Goal: Information Seeking & Learning: Learn about a topic

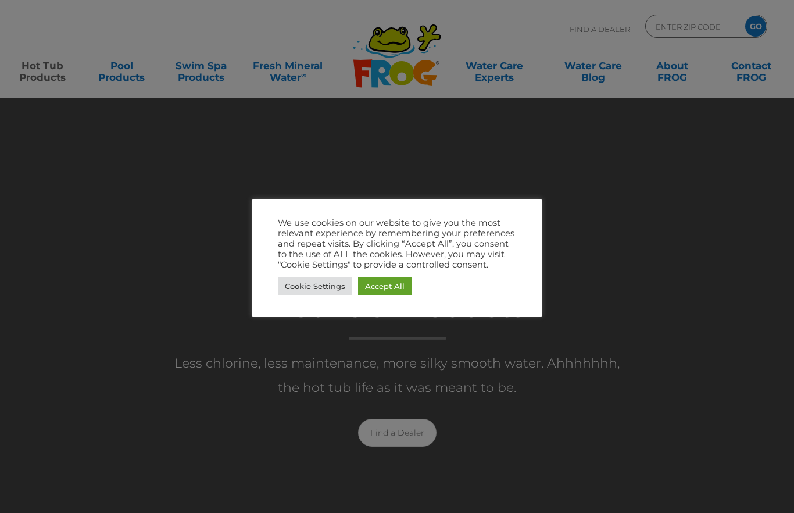
click at [397, 290] on link "Accept All" at bounding box center [384, 286] width 53 height 18
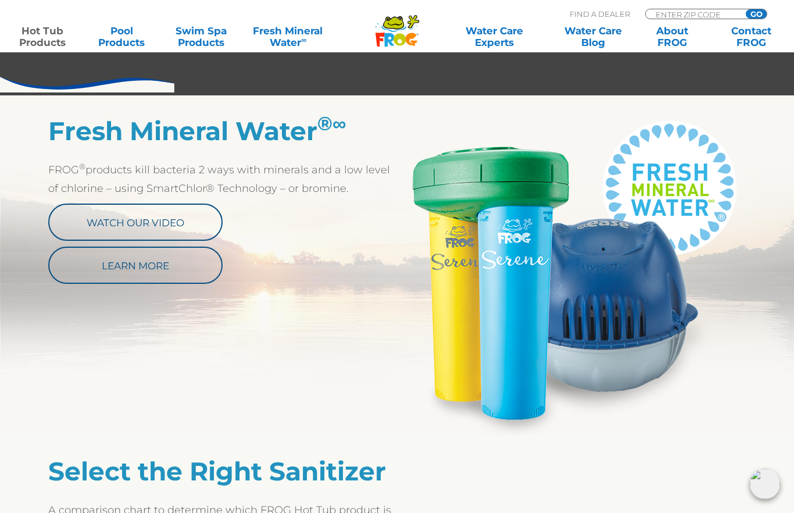
scroll to position [573, 0]
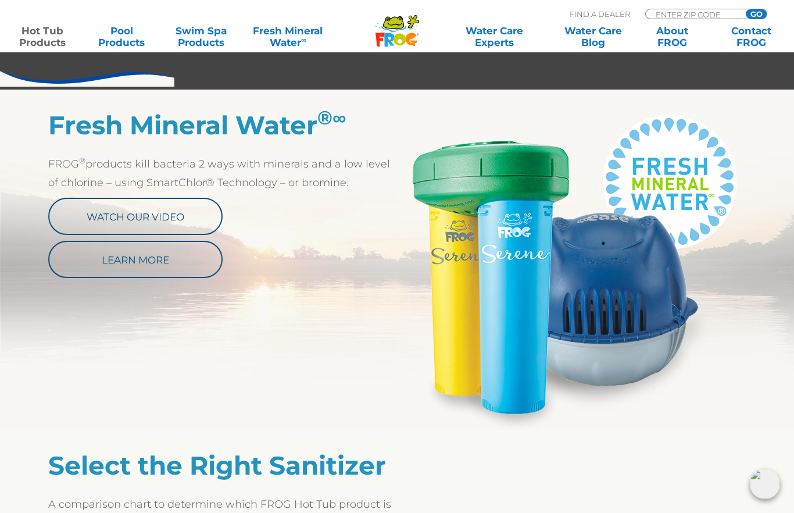
click at [101, 211] on link "Watch Our Video" at bounding box center [135, 216] width 174 height 37
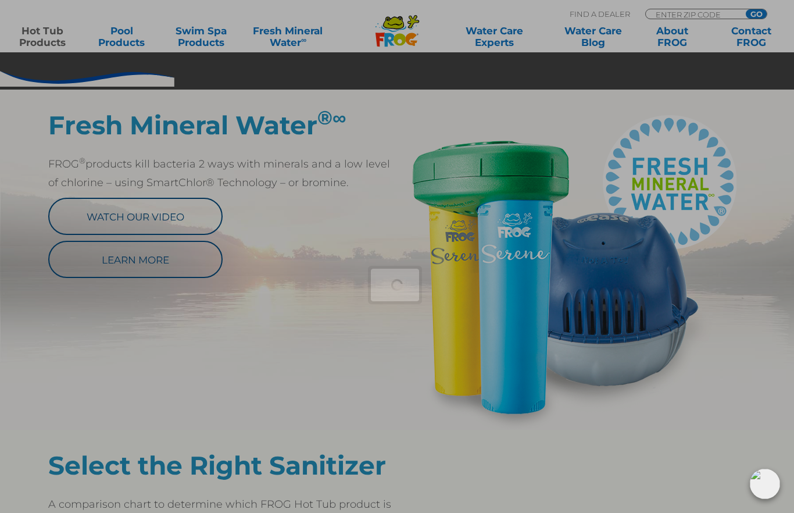
scroll to position [620, 0]
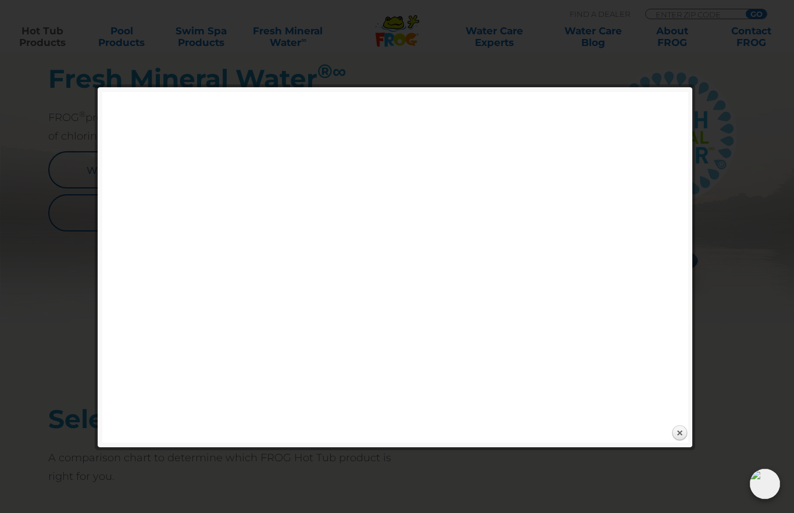
click at [682, 433] on link "Close" at bounding box center [679, 432] width 17 height 17
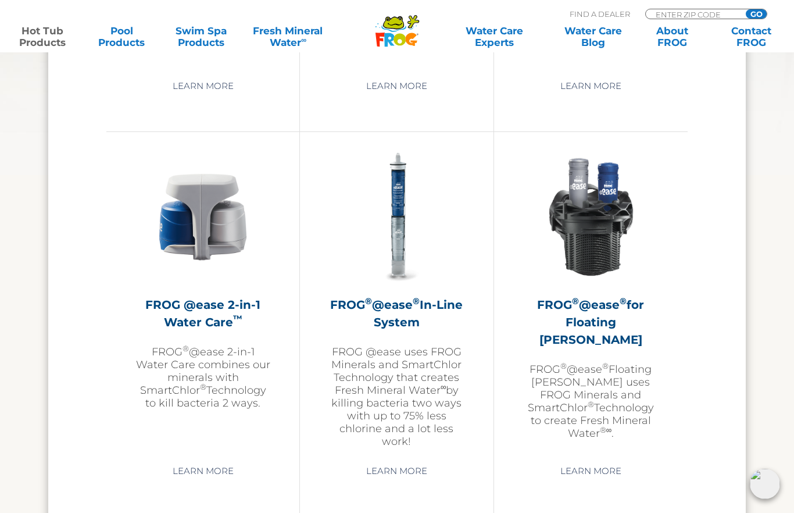
scroll to position [1616, 0]
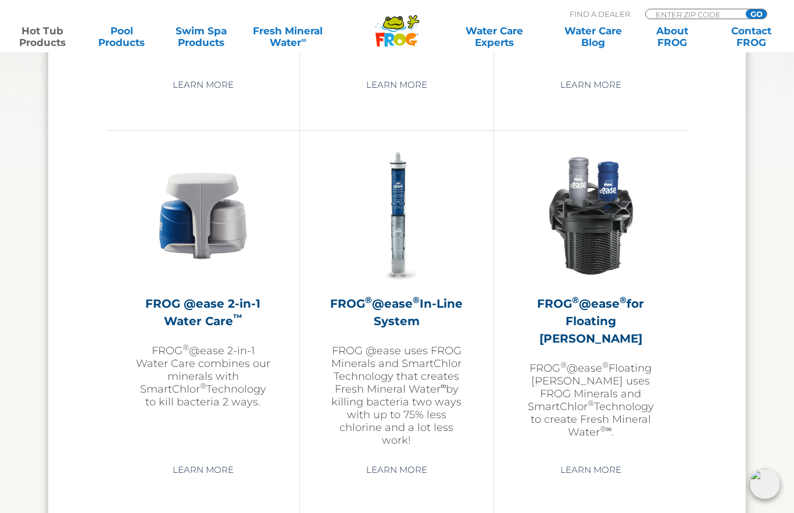
click at [185, 238] on img at bounding box center [202, 215] width 135 height 135
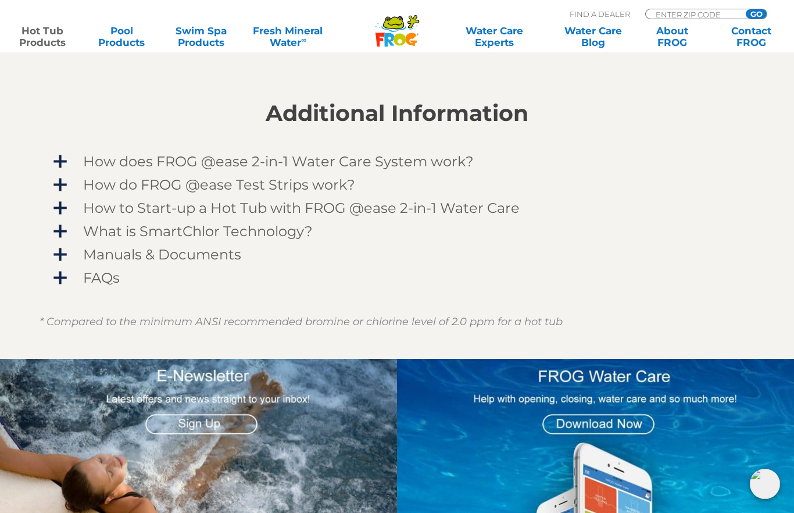
scroll to position [932, 0]
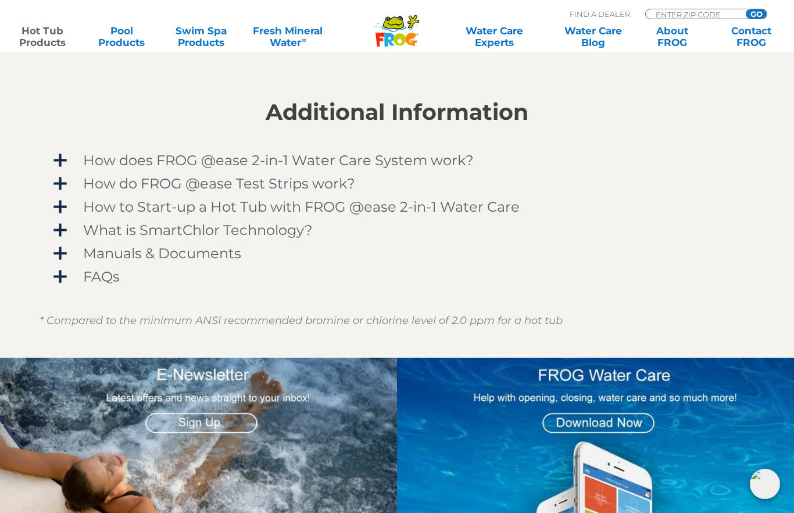
click at [66, 157] on span "How does FROG @ease 2-in-1 Water Care System work?" at bounding box center [404, 160] width 677 height 16
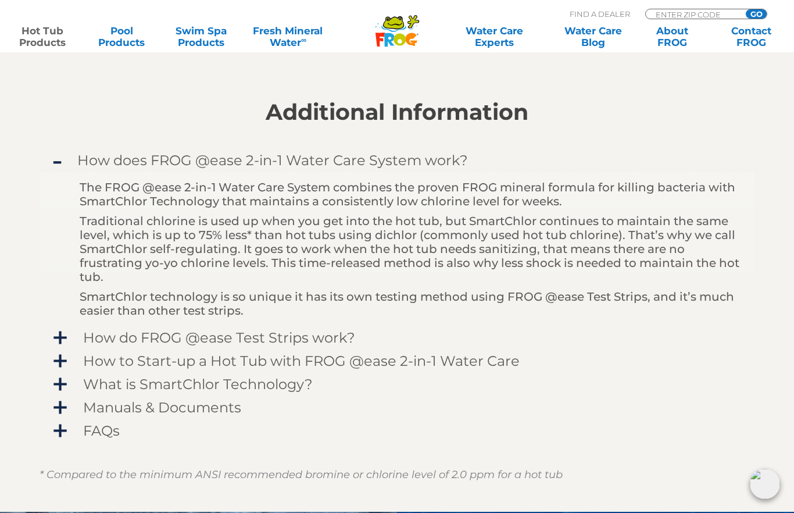
click at [66, 162] on span "How does FROG @ease 2-in-1 Water Care System work?" at bounding box center [404, 160] width 677 height 16
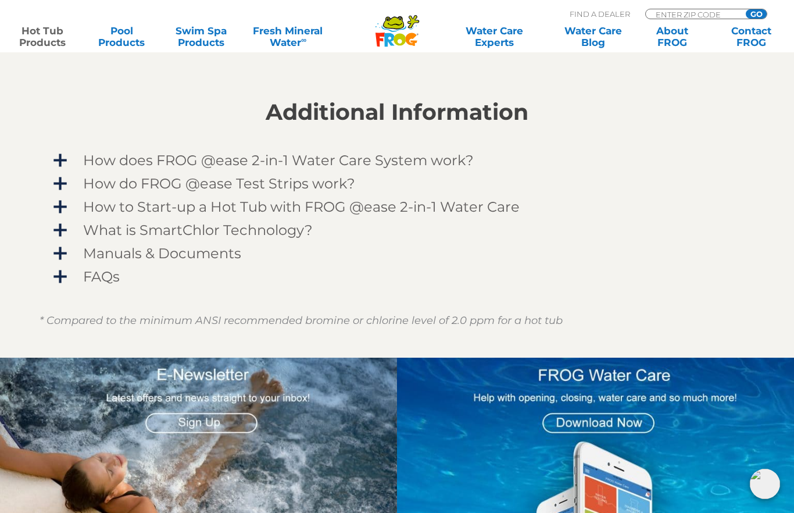
click at [66, 160] on span "How does FROG @ease 2-in-1 Water Care System work?" at bounding box center [404, 160] width 677 height 16
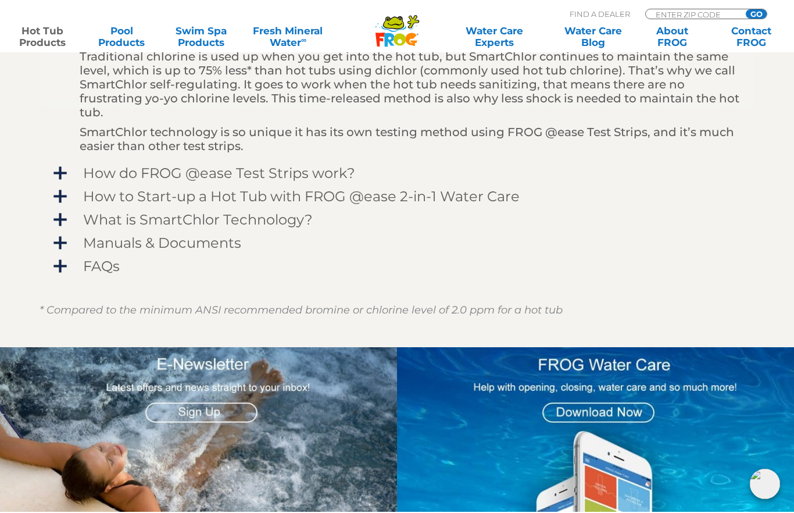
scroll to position [1098, 0]
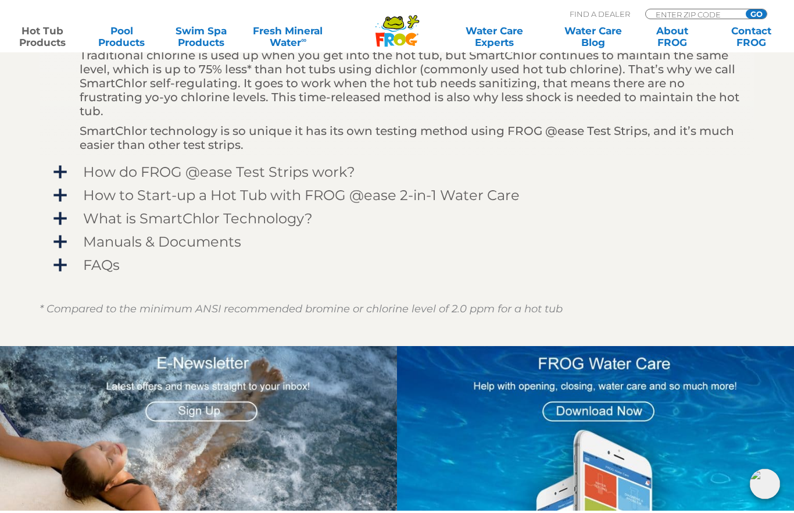
click at [66, 193] on span "How to Start-up a Hot Tub with FROG @ease 2-in-1 Water Care" at bounding box center [404, 195] width 677 height 16
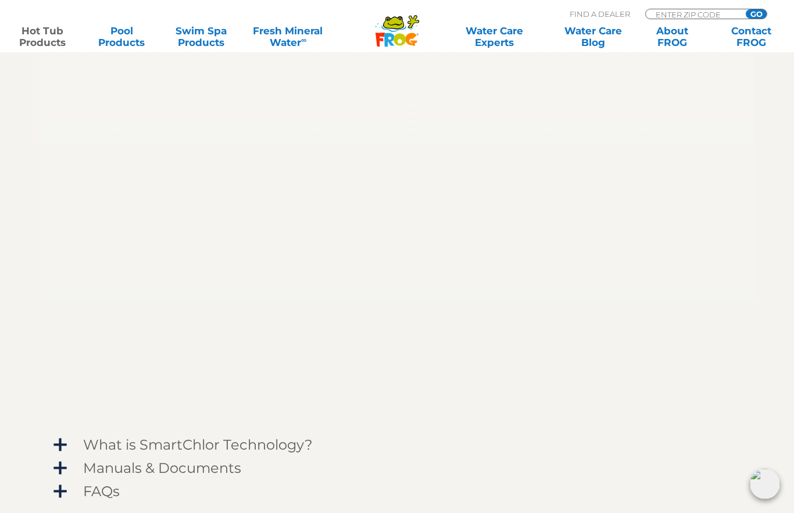
click at [66, 441] on span "What is SmartChlor Technology?" at bounding box center [404, 445] width 677 height 16
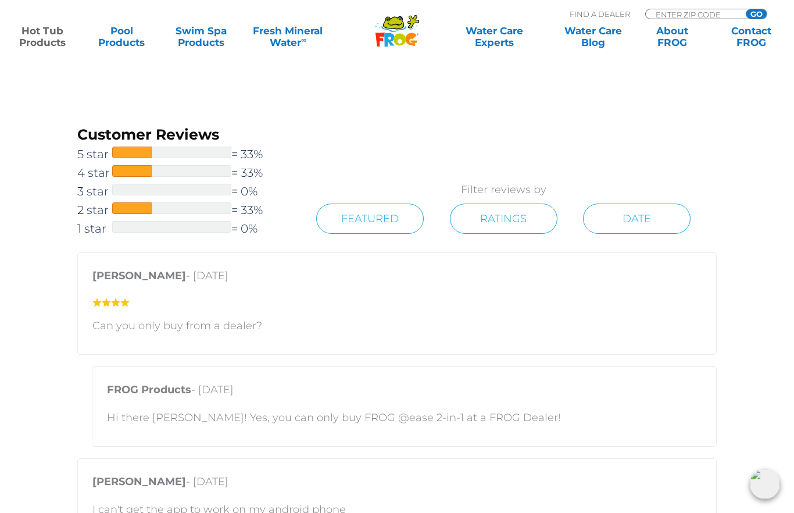
scroll to position [2061, 0]
click at [126, 211] on span at bounding box center [132, 209] width 40 height 12
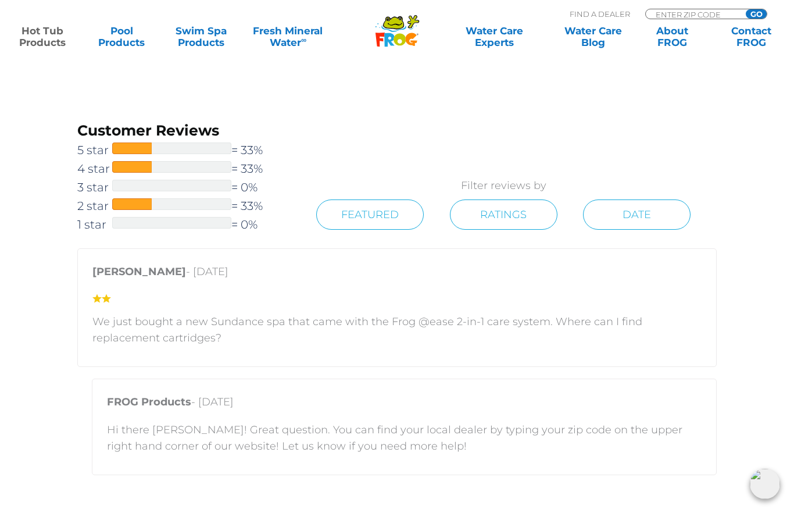
scroll to position [2057, 0]
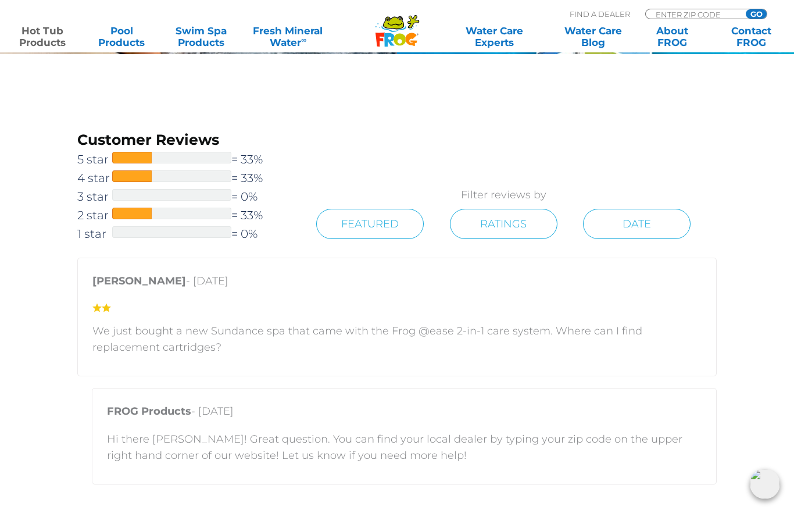
click at [120, 169] on link "4 star = 33%" at bounding box center [183, 178] width 213 height 19
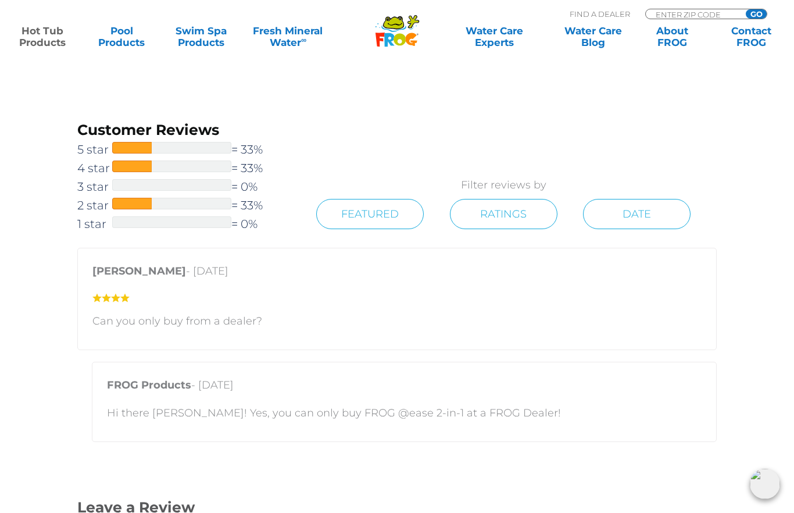
scroll to position [2063, 0]
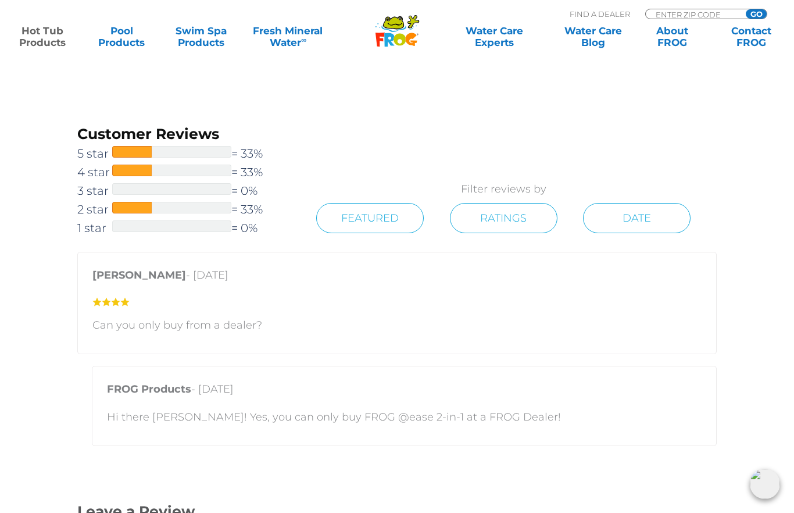
click at [119, 153] on span at bounding box center [132, 152] width 40 height 12
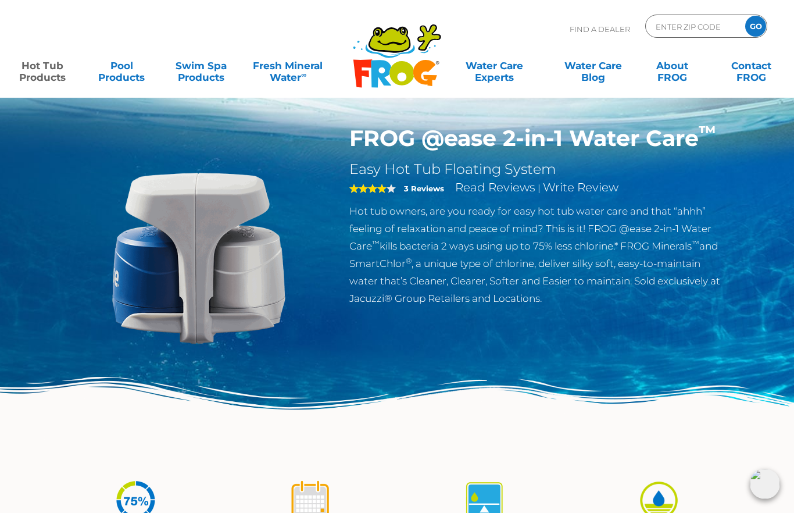
scroll to position [34, 0]
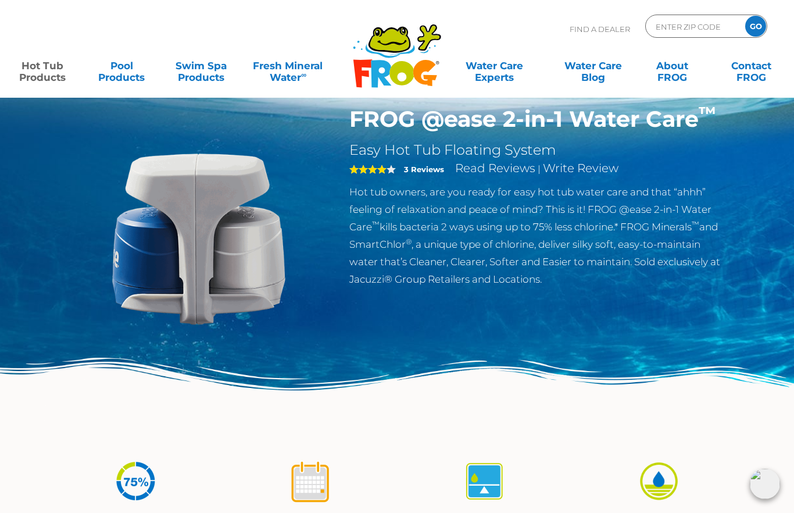
click at [127, 254] on img at bounding box center [199, 239] width 266 height 266
click at [128, 258] on img at bounding box center [199, 239] width 266 height 266
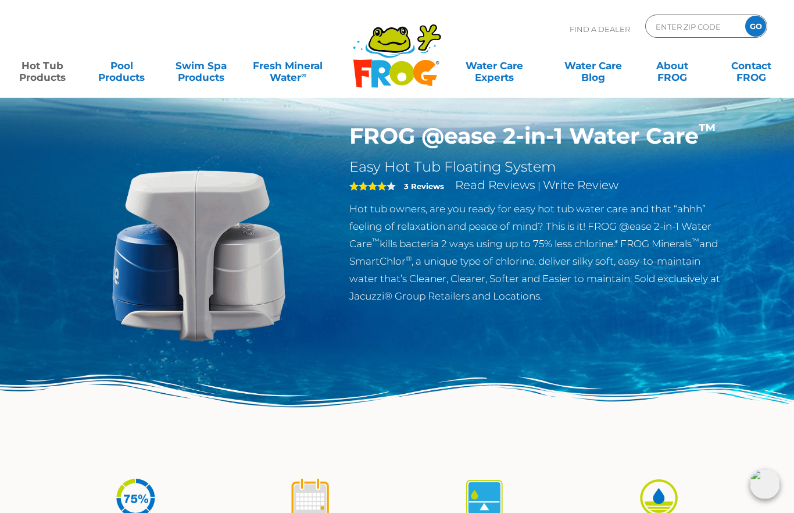
scroll to position [0, 0]
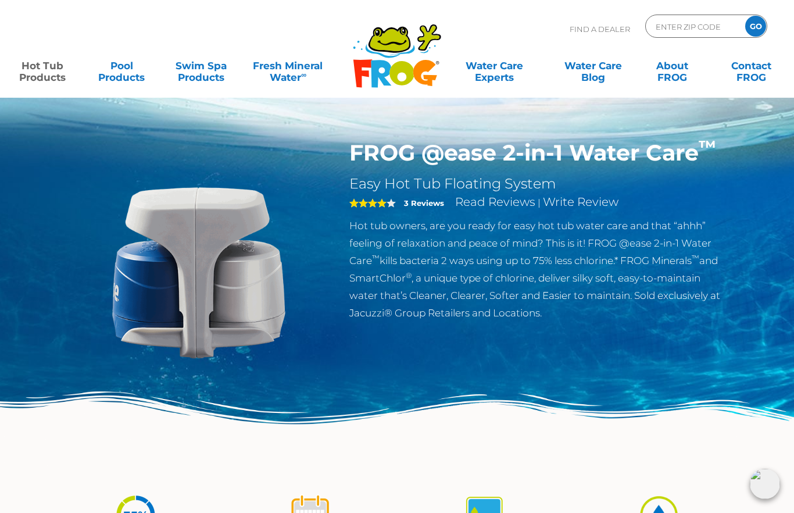
click at [31, 65] on link "Hot Tub Products" at bounding box center [43, 65] width 62 height 23
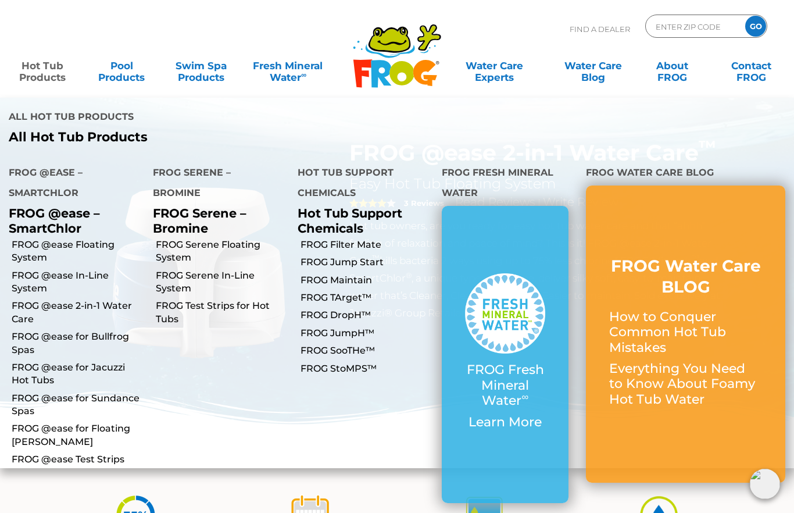
click at [55, 392] on link "FROG @ease for Sundance Spas" at bounding box center [78, 405] width 133 height 26
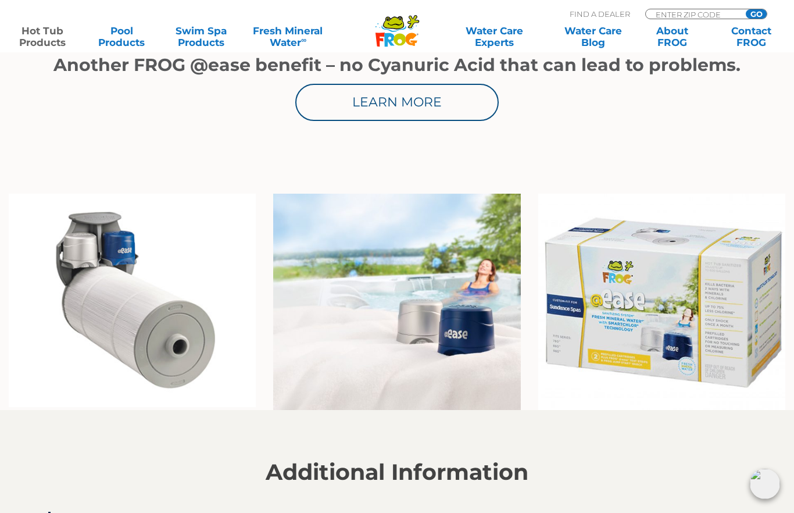
scroll to position [763, 0]
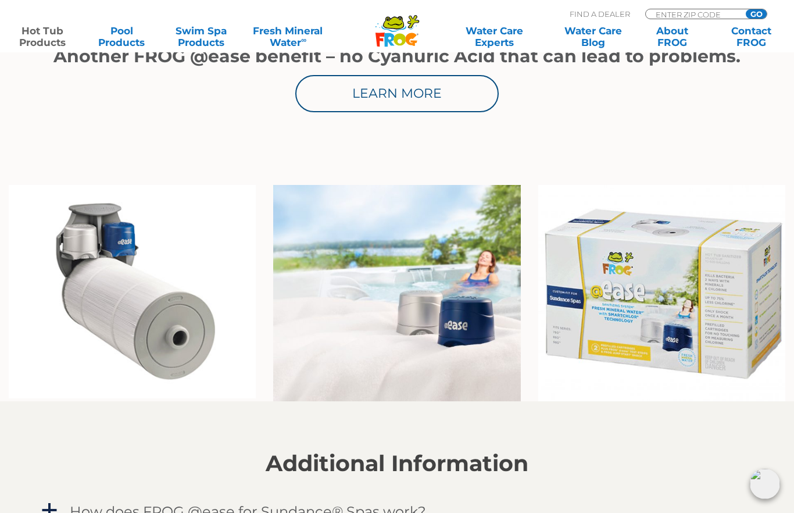
click at [90, 306] on img at bounding box center [132, 291] width 247 height 213
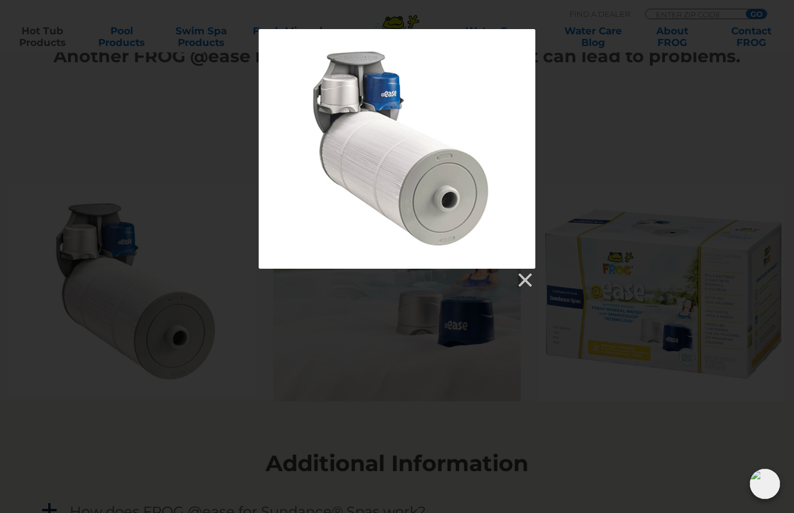
click at [520, 294] on div at bounding box center [397, 211] width 794 height 1948
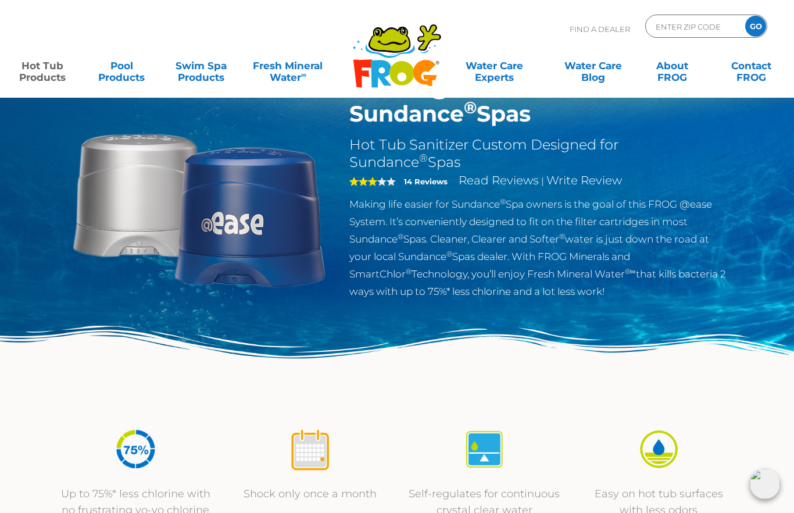
scroll to position [0, 0]
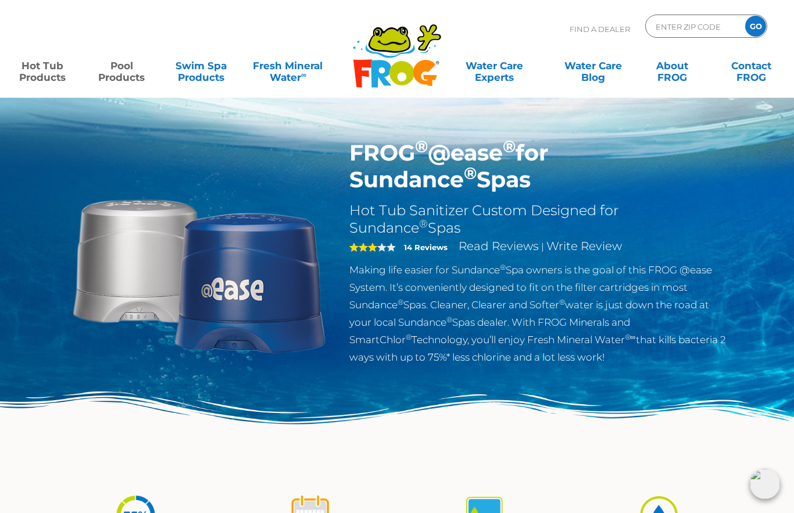
click at [124, 75] on link "Pool Products" at bounding box center [122, 65] width 62 height 23
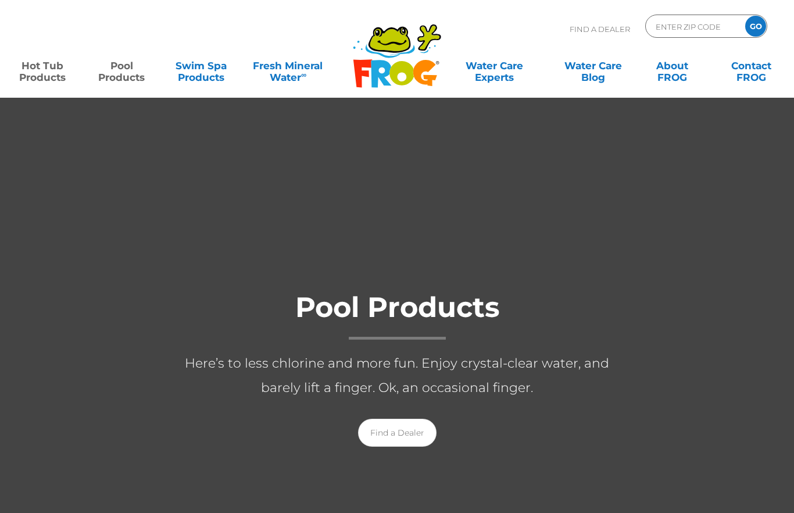
click at [33, 73] on link "Hot Tub Products" at bounding box center [43, 65] width 62 height 23
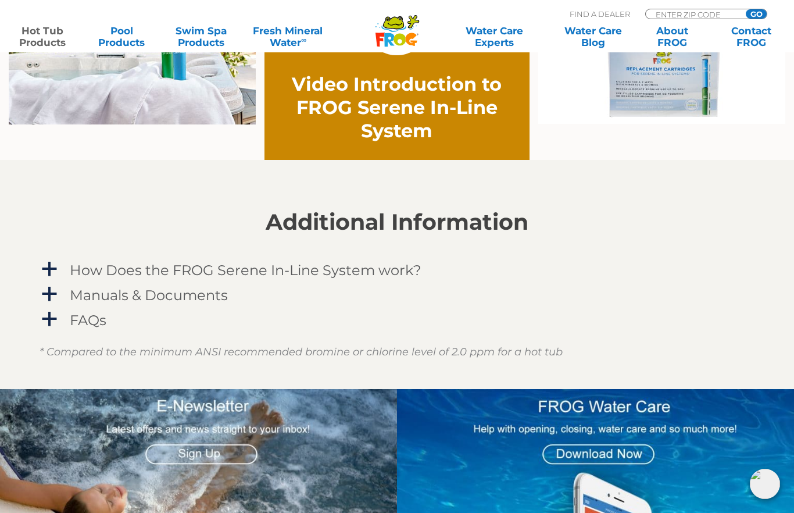
scroll to position [921, 0]
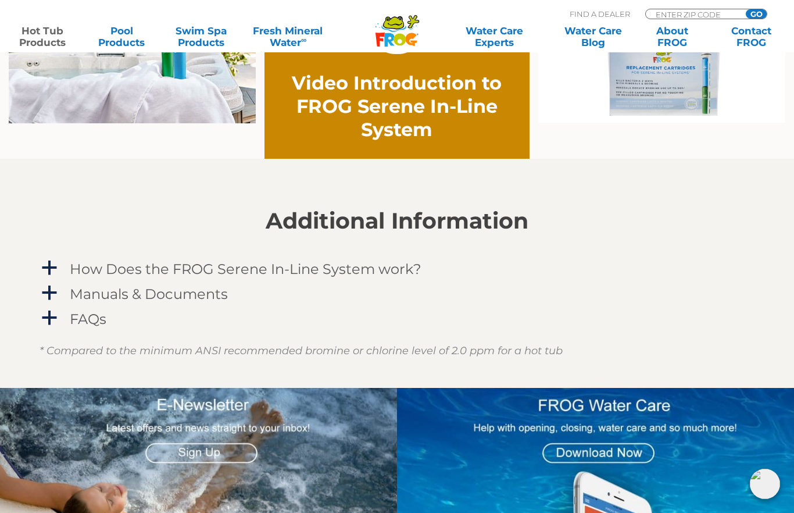
click at [58, 279] on link "a How Does the FROG Serene In-Line System work?" at bounding box center [397, 269] width 715 height 22
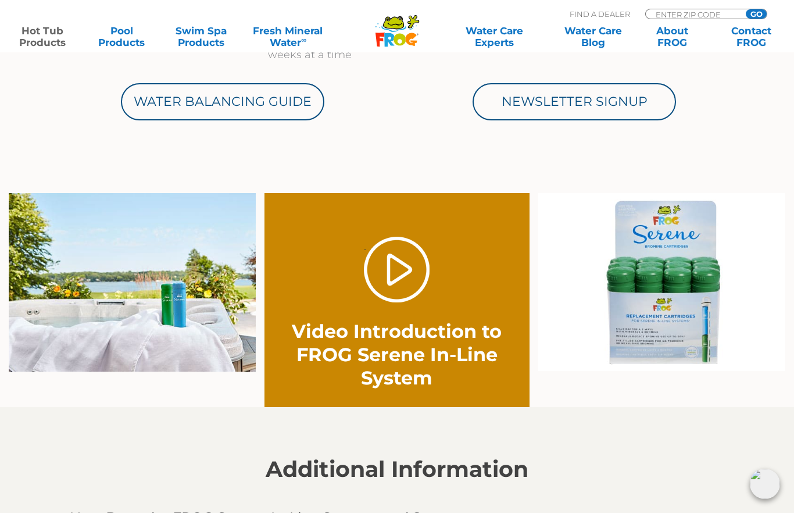
scroll to position [667, 0]
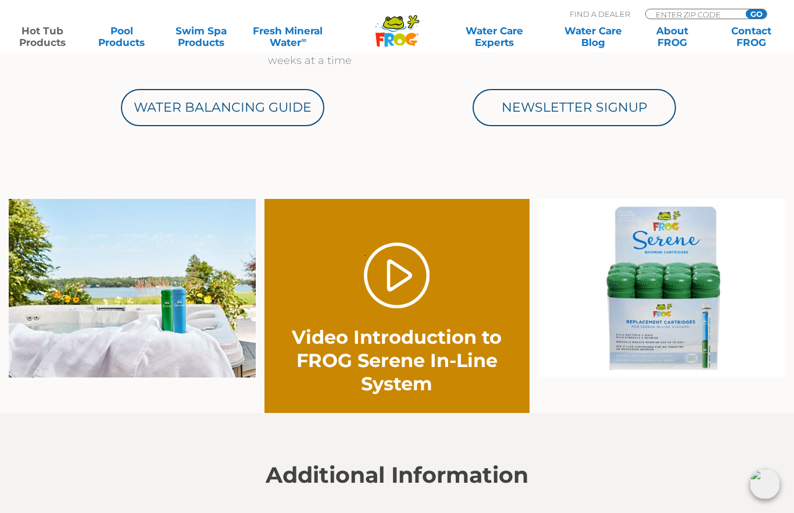
click at [374, 307] on link "." at bounding box center [397, 275] width 66 height 66
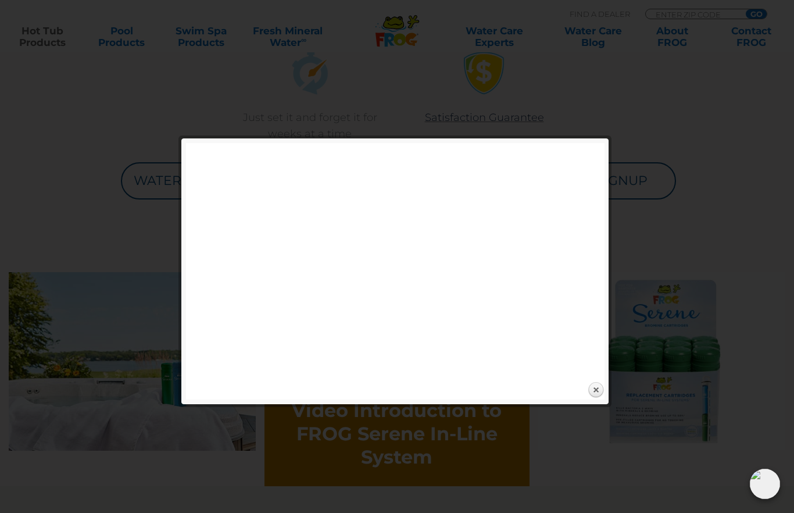
scroll to position [579, 0]
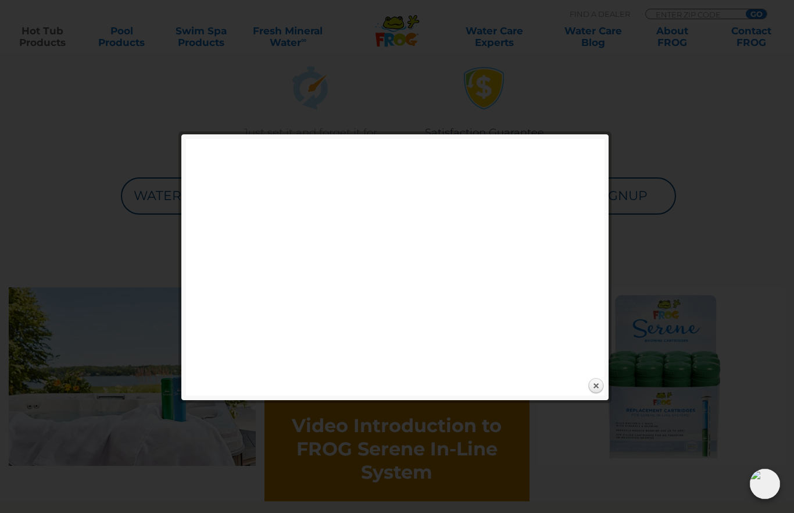
click at [593, 389] on link "Close" at bounding box center [595, 385] width 17 height 17
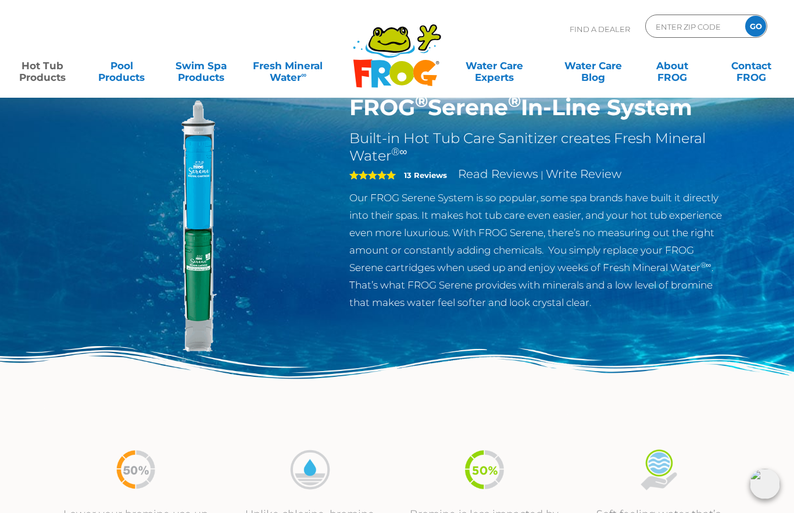
scroll to position [0, 0]
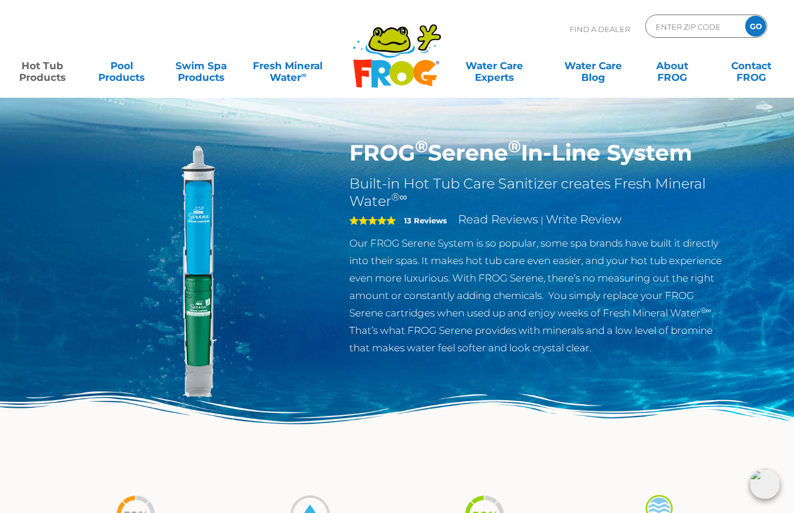
click at [41, 64] on link "Hot Tub Products" at bounding box center [43, 65] width 62 height 23
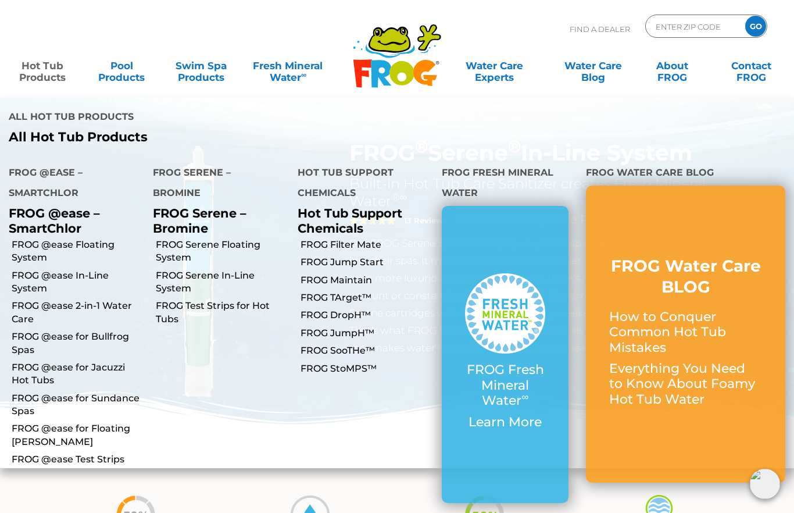
click at [55, 392] on link "FROG @ease for Sundance Spas" at bounding box center [78, 405] width 133 height 26
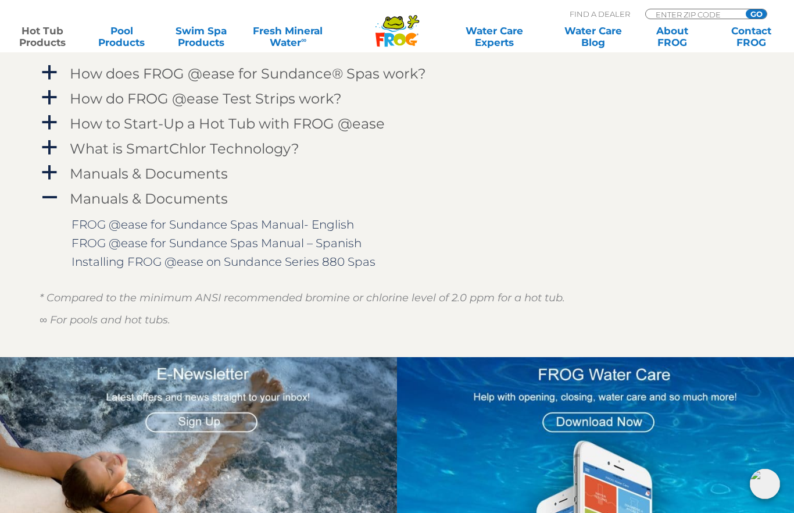
scroll to position [1202, 0]
click at [97, 224] on link "FROG @ease for Sundance Spas Manual- English" at bounding box center [213, 224] width 283 height 14
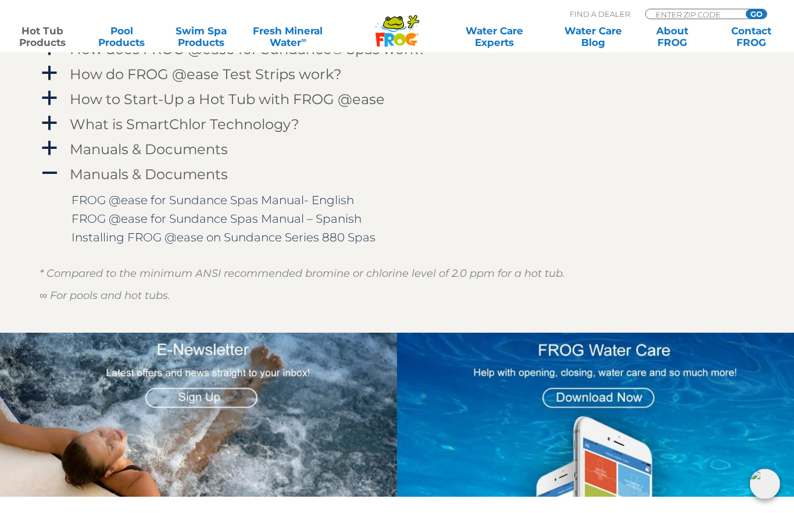
click at [110, 243] on link "Installing FROG @ease on Sundance Series 880 Spas" at bounding box center [224, 237] width 304 height 14
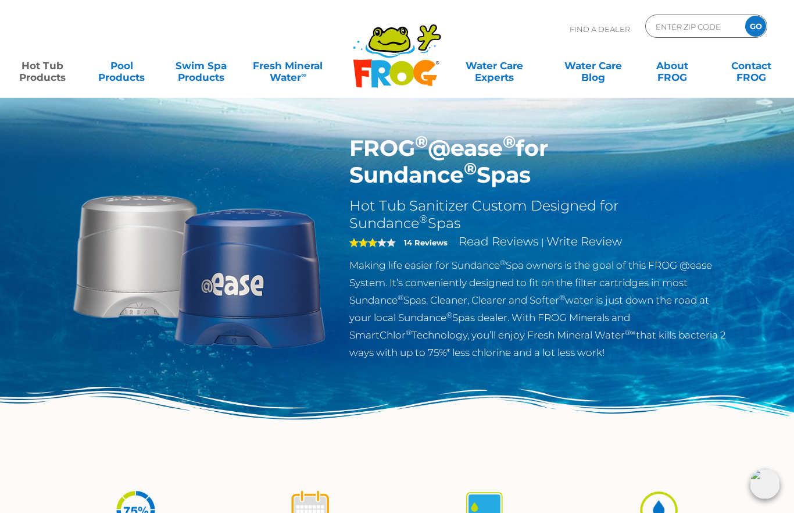
scroll to position [0, 0]
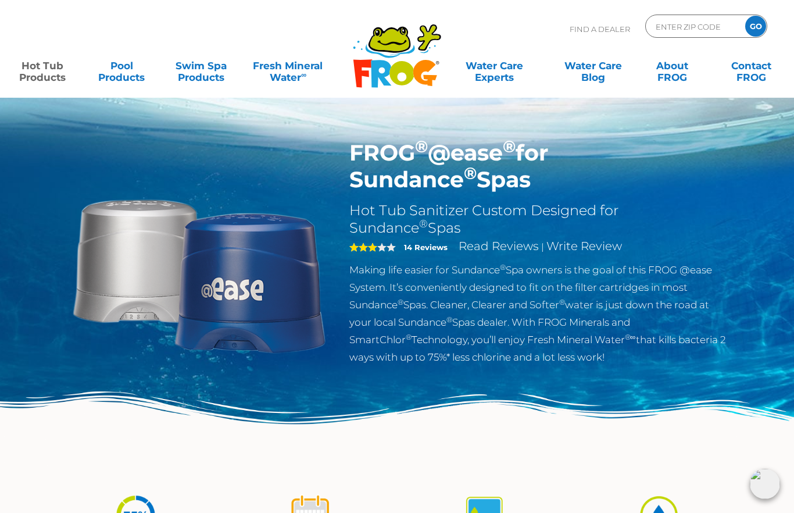
click at [424, 72] on icon ".st130{clip-path:url(#SVGID_2_);fill-rule:evenodd;clip-rule:evenodd;fill:#C3CC0…" at bounding box center [397, 55] width 90 height 65
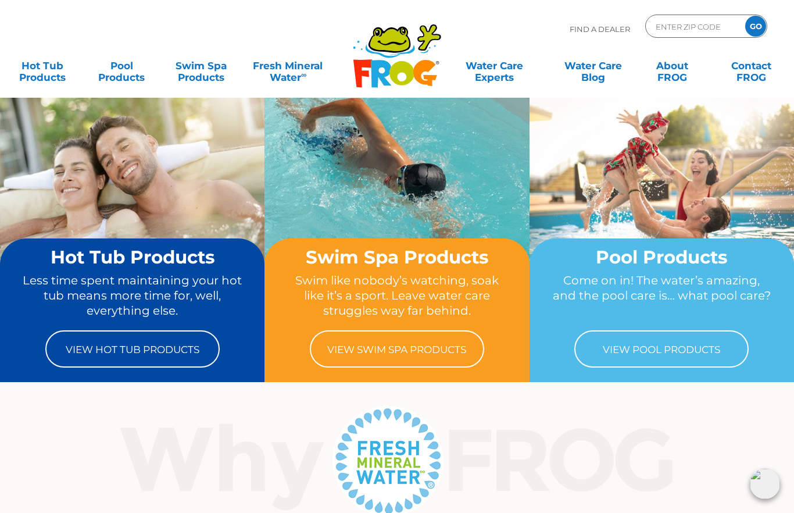
click at [101, 356] on link "View Hot Tub Products" at bounding box center [132, 348] width 174 height 37
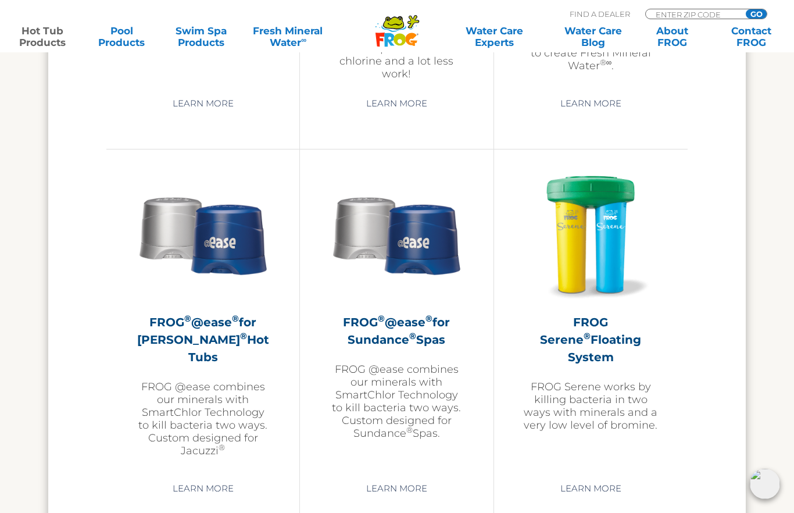
scroll to position [1983, 0]
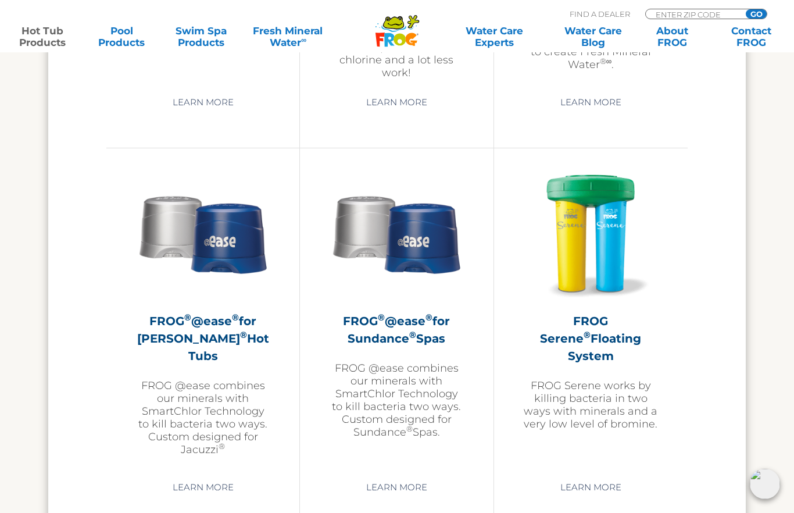
click at [436, 347] on h2 "FROG ® @ease ® for Sundance ® Spas" at bounding box center [396, 329] width 135 height 35
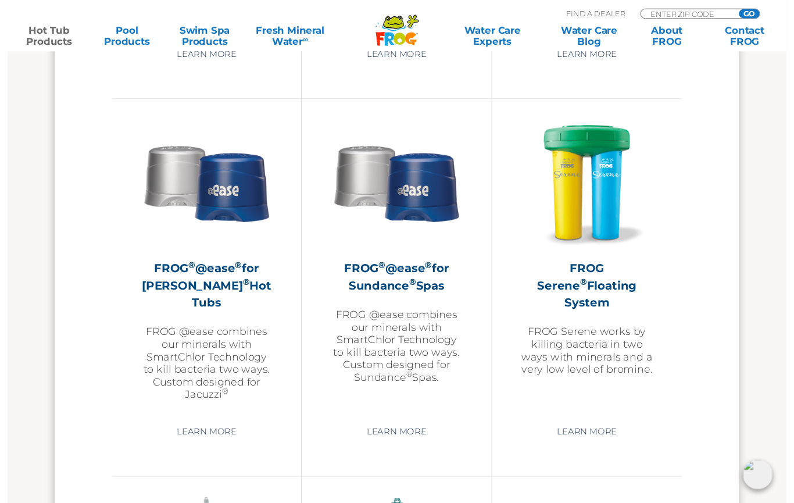
scroll to position [2035, 0]
